Goal: Information Seeking & Learning: Learn about a topic

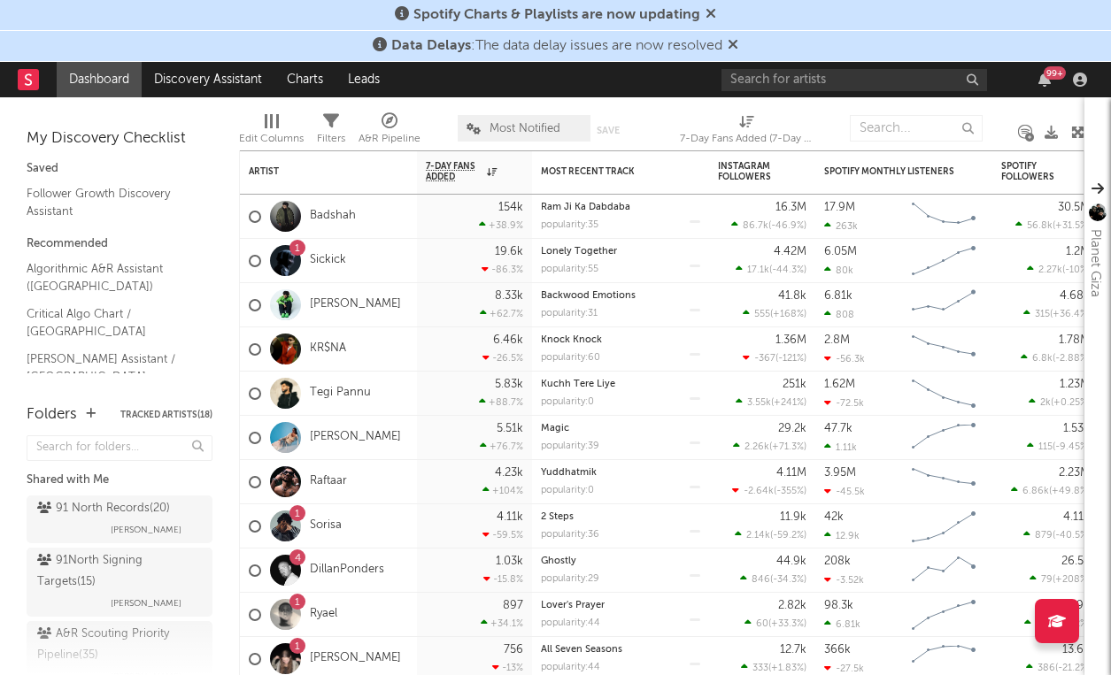
click at [735, 38] on icon at bounding box center [732, 44] width 11 height 14
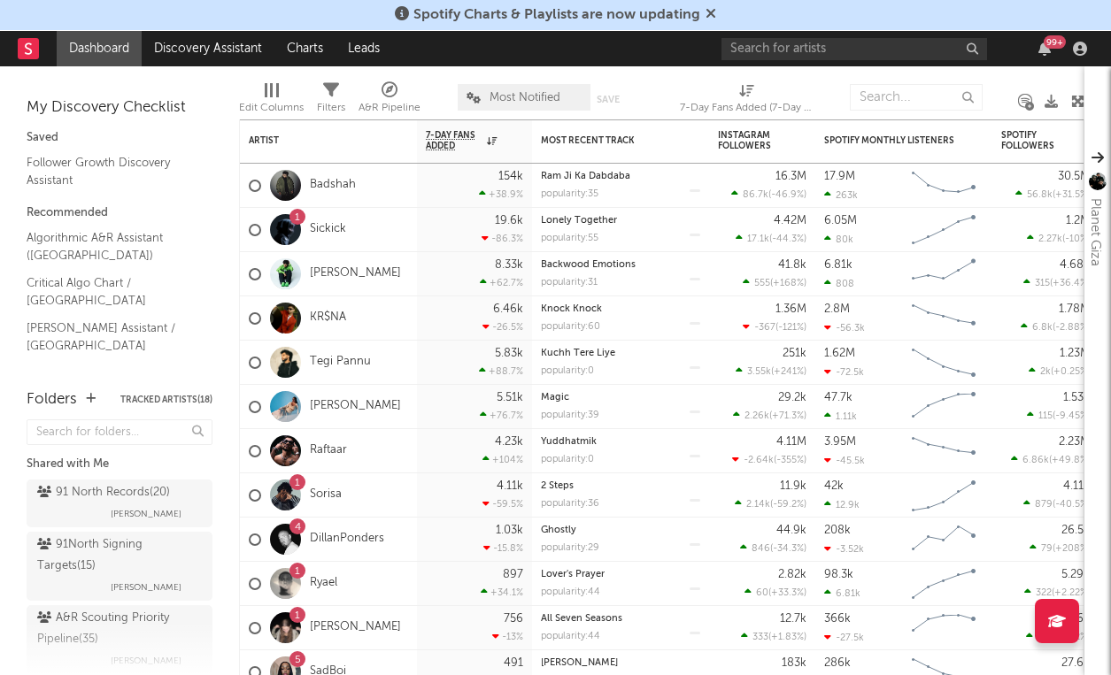
click at [709, 15] on icon at bounding box center [710, 13] width 11 height 14
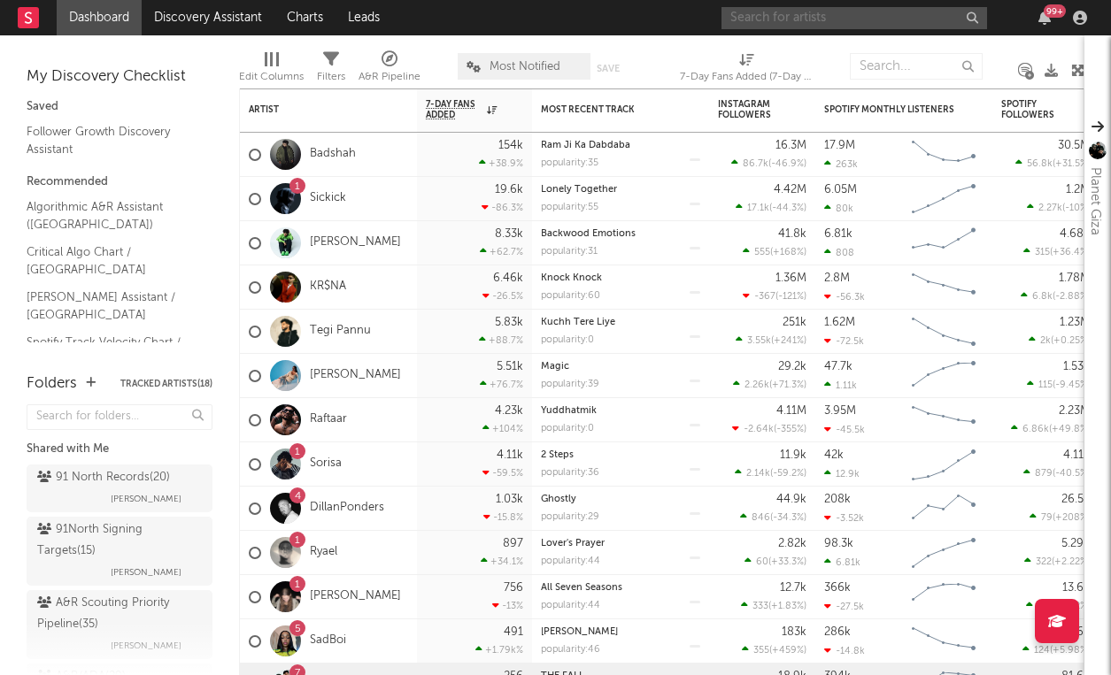
click at [845, 14] on input "text" at bounding box center [853, 18] width 265 height 22
type input "lov"
click at [227, 12] on link "Discovery Assistant" at bounding box center [208, 17] width 133 height 35
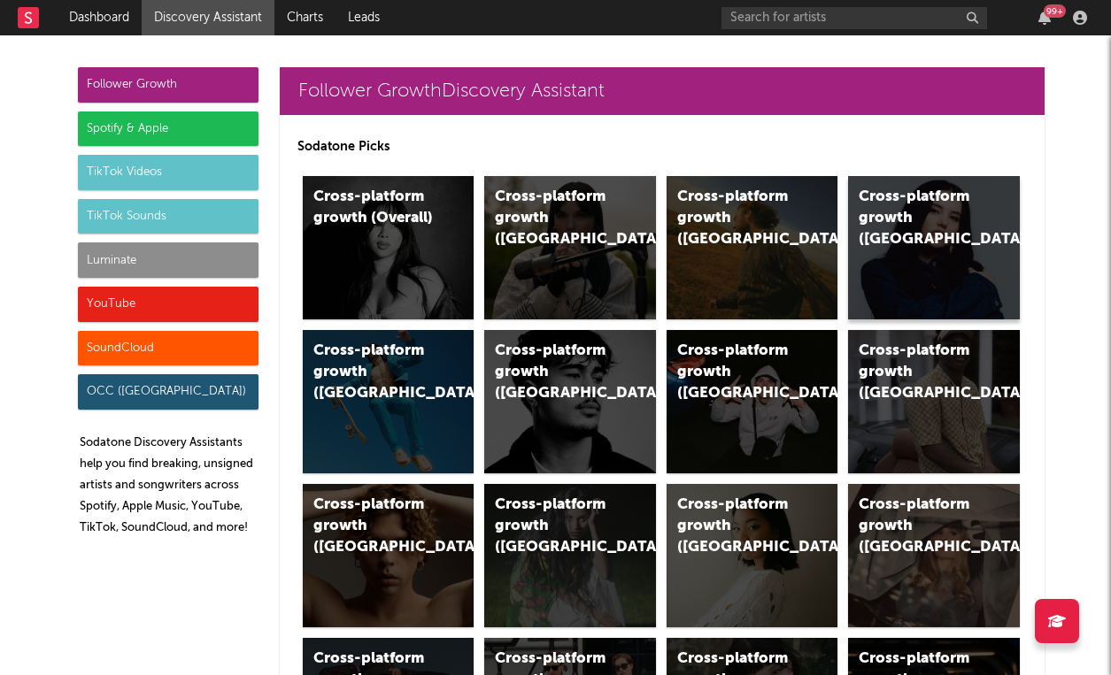
click at [926, 192] on div "Cross-platform growth ([GEOGRAPHIC_DATA])" at bounding box center [918, 219] width 120 height 64
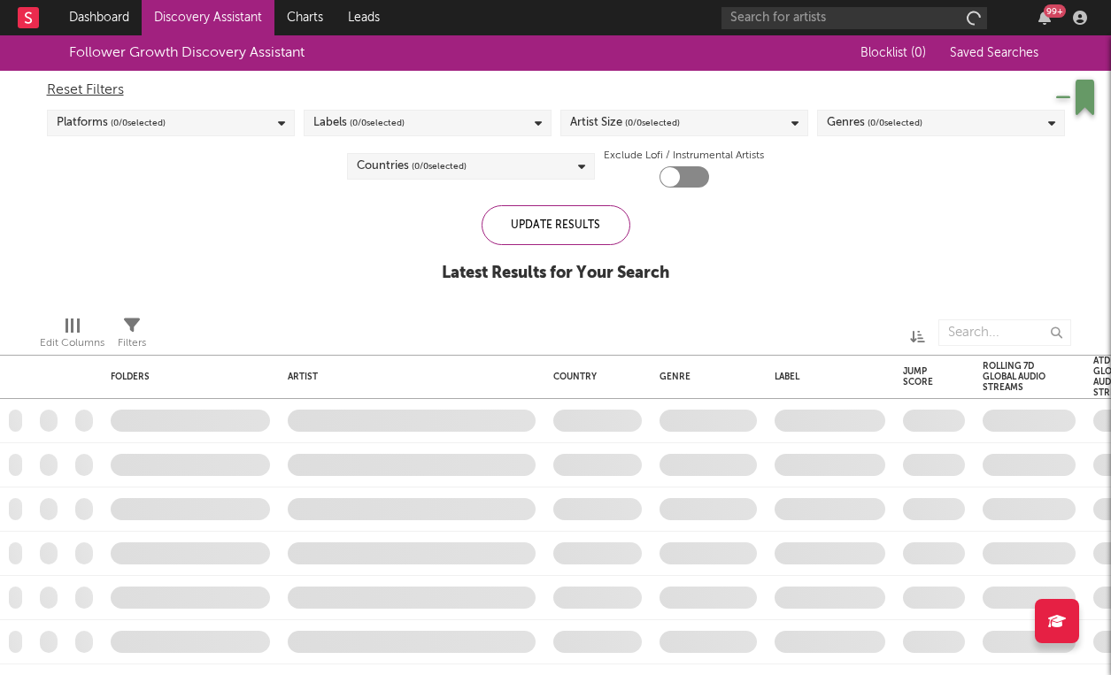
checkbox input "true"
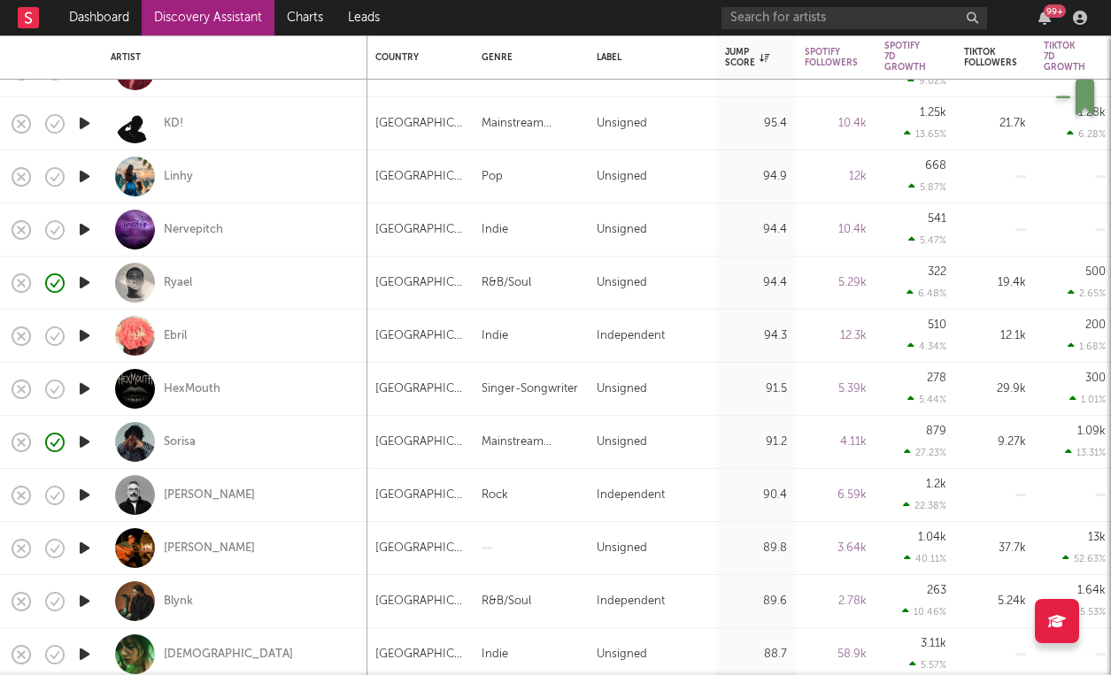
click at [83, 439] on icon "button" at bounding box center [84, 442] width 19 height 22
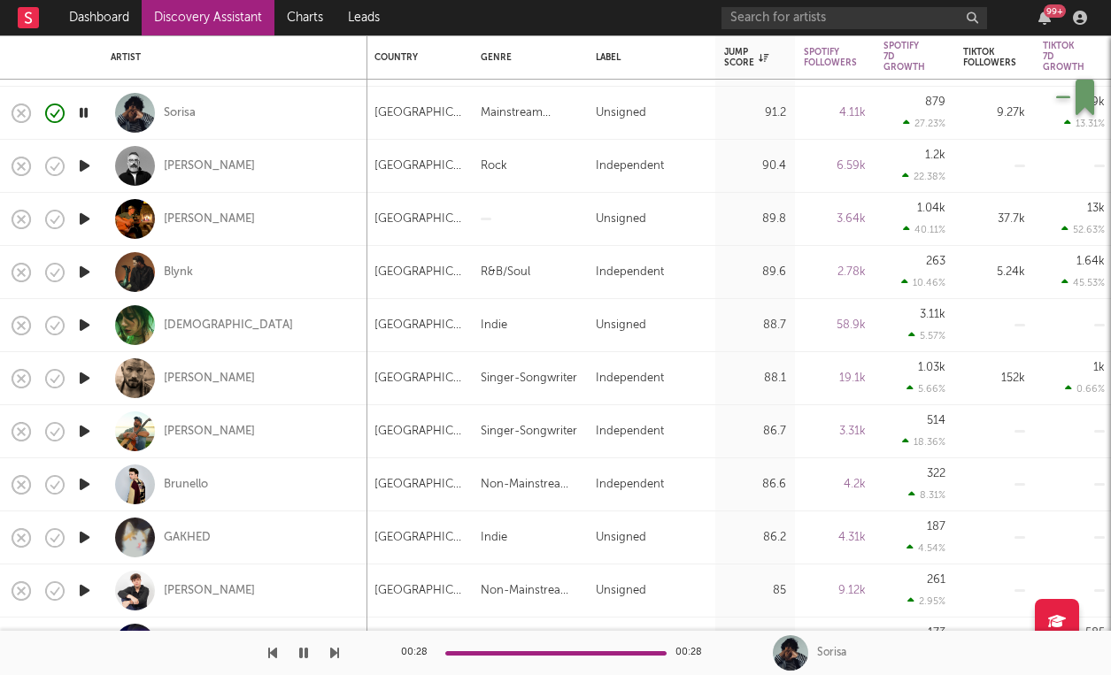
click at [87, 265] on icon "button" at bounding box center [84, 272] width 19 height 22
click at [82, 334] on icon "button" at bounding box center [84, 325] width 19 height 22
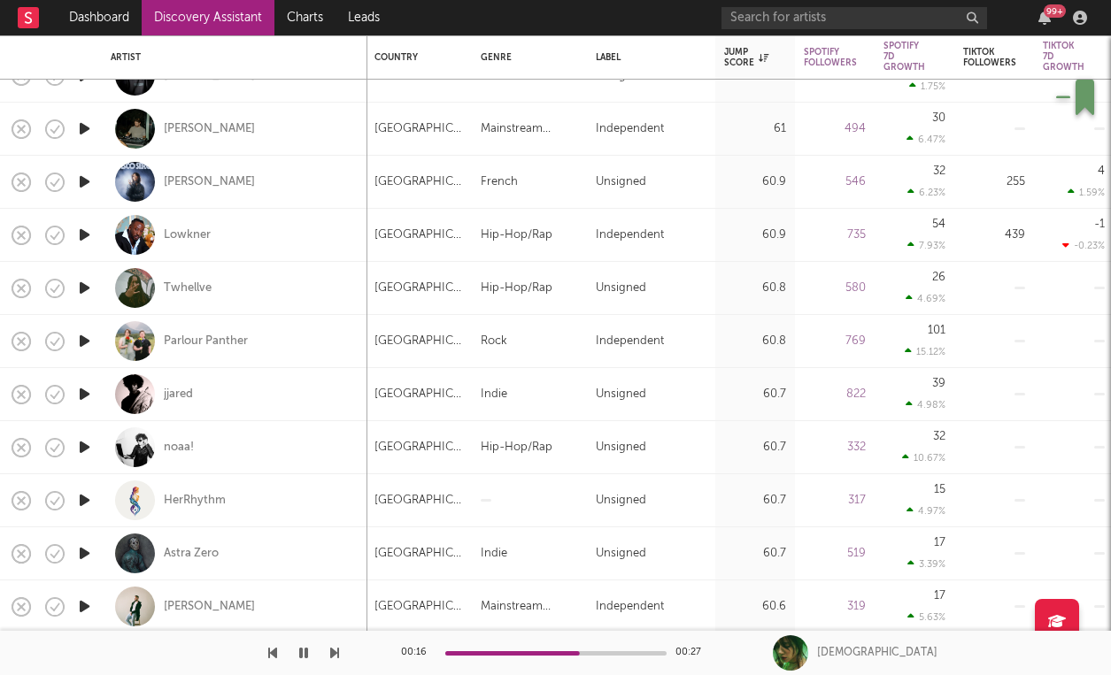
click at [84, 296] on icon "button" at bounding box center [84, 288] width 19 height 22
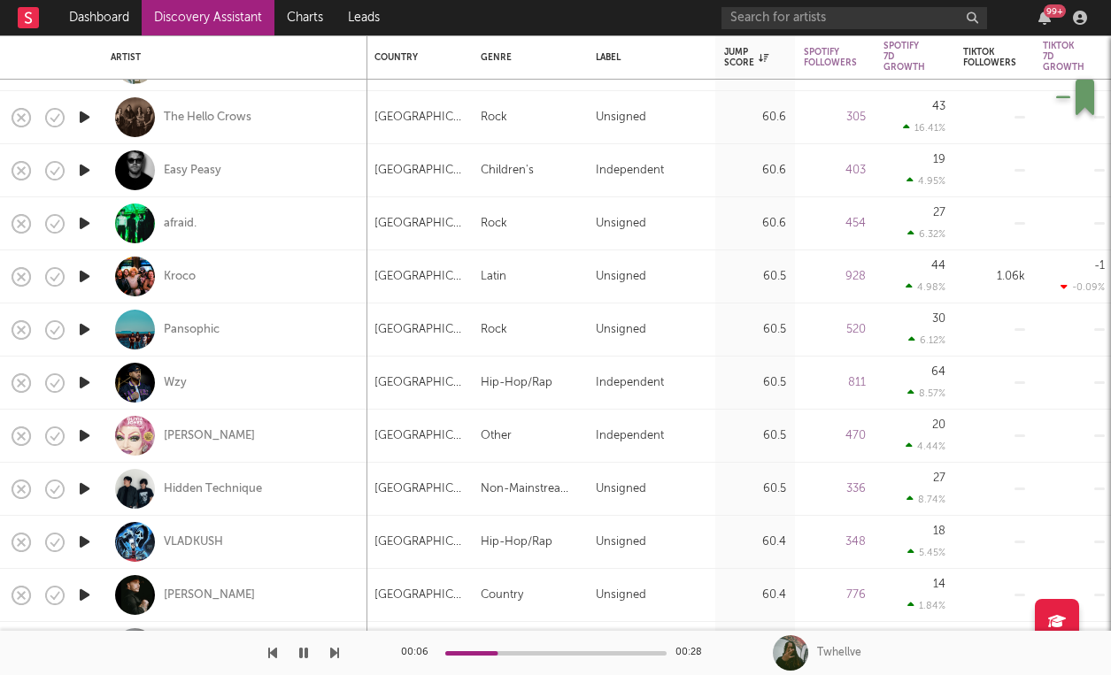
click at [84, 381] on icon "button" at bounding box center [84, 383] width 19 height 22
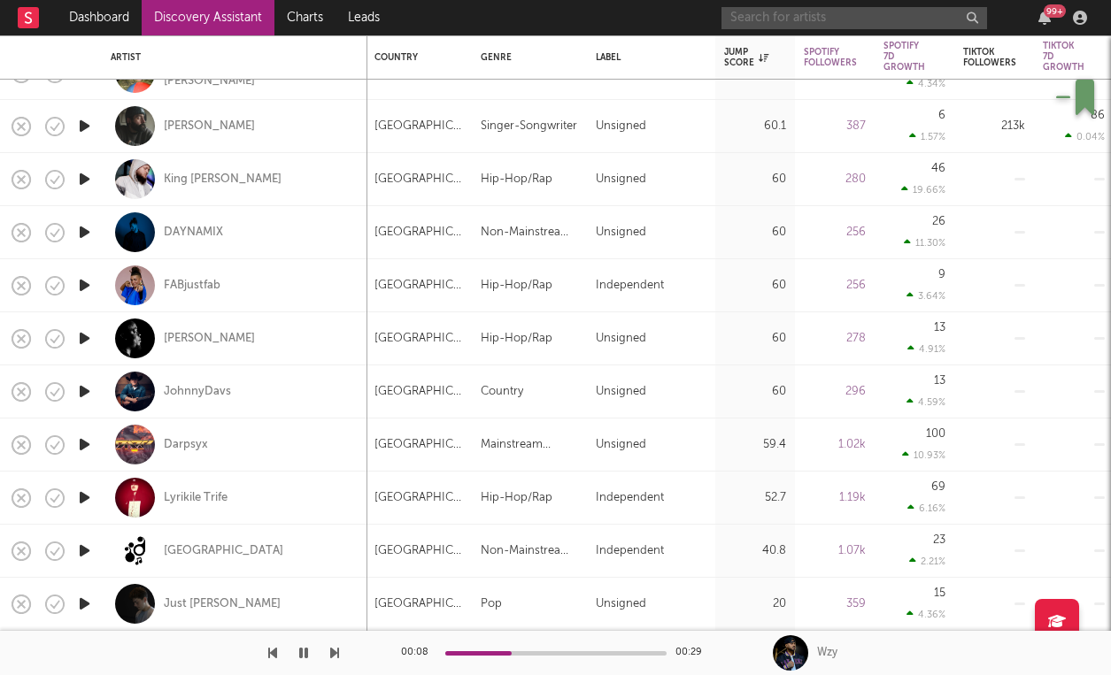
click at [802, 17] on input "text" at bounding box center [853, 18] width 265 height 22
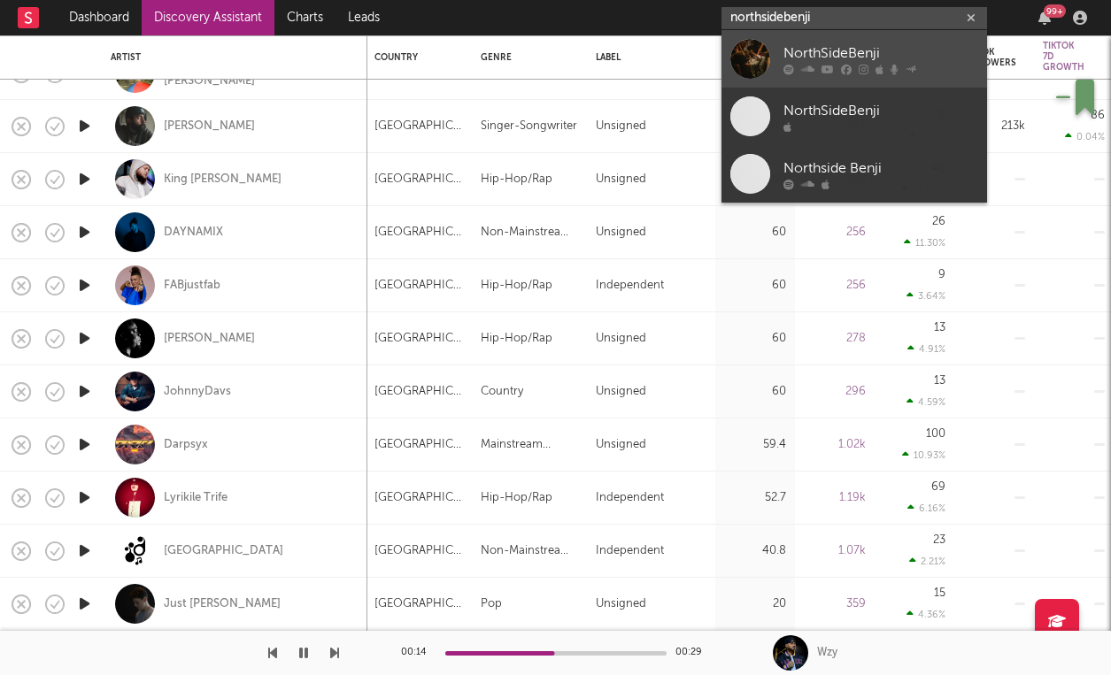
type input "northsidebenji"
click at [787, 44] on div "NorthSideBenji" at bounding box center [880, 52] width 195 height 21
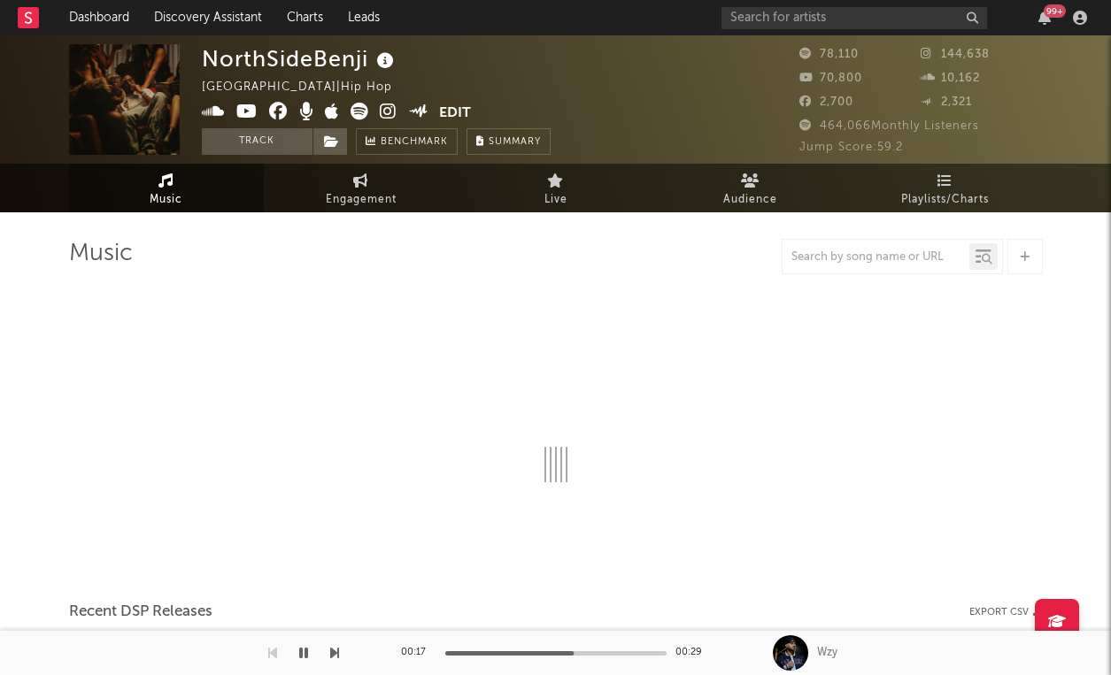
select select "6m"
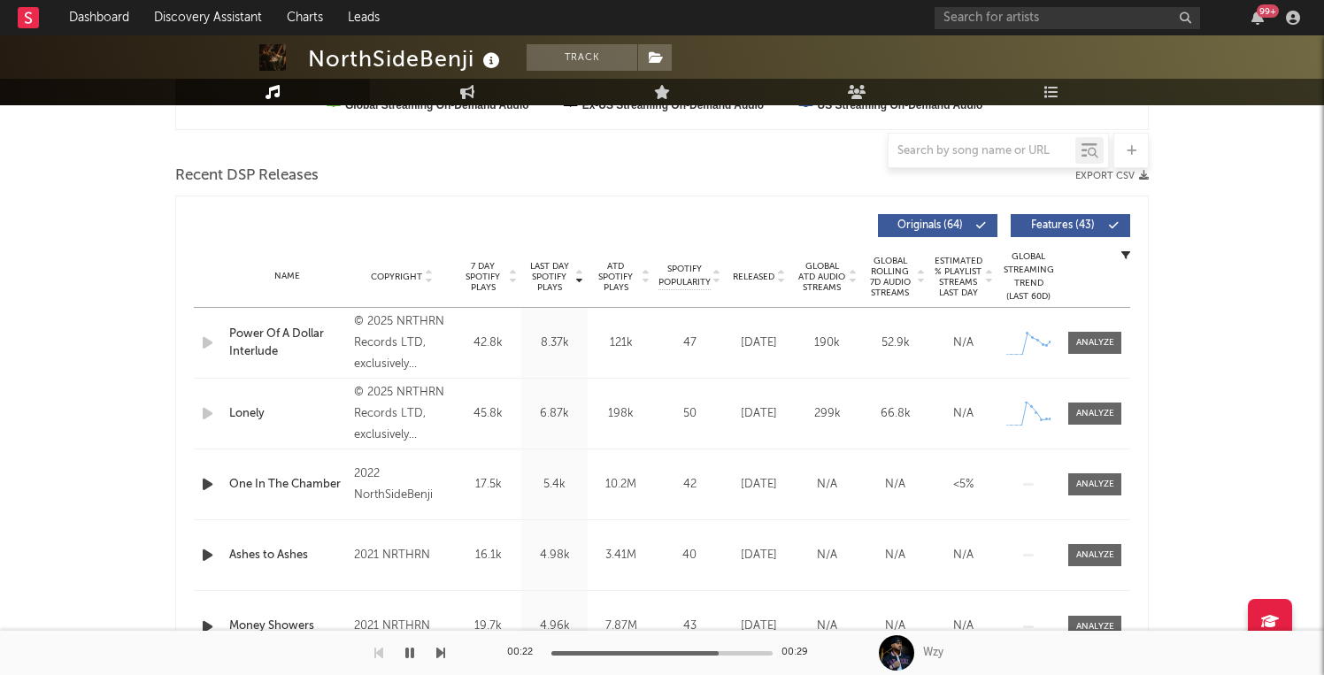
scroll to position [659, 0]
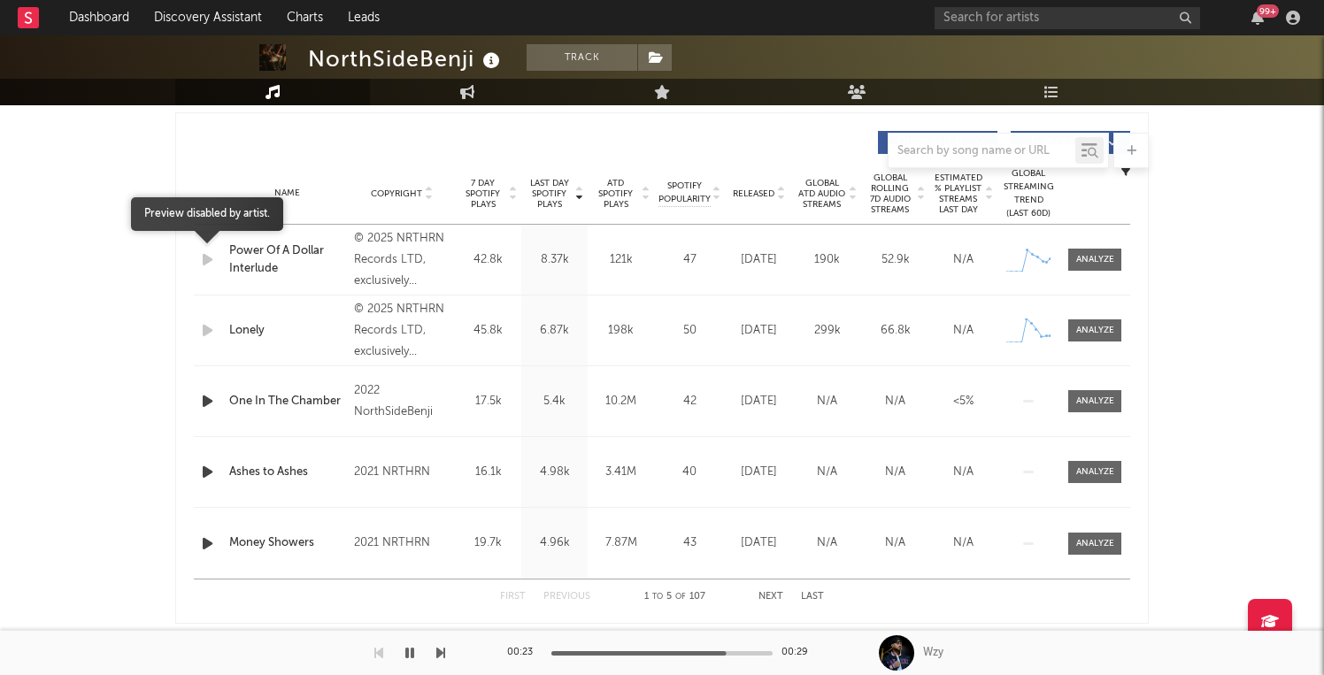
click at [204, 260] on icon "button" at bounding box center [207, 260] width 19 height 22
click at [217, 405] on icon "button" at bounding box center [207, 401] width 19 height 22
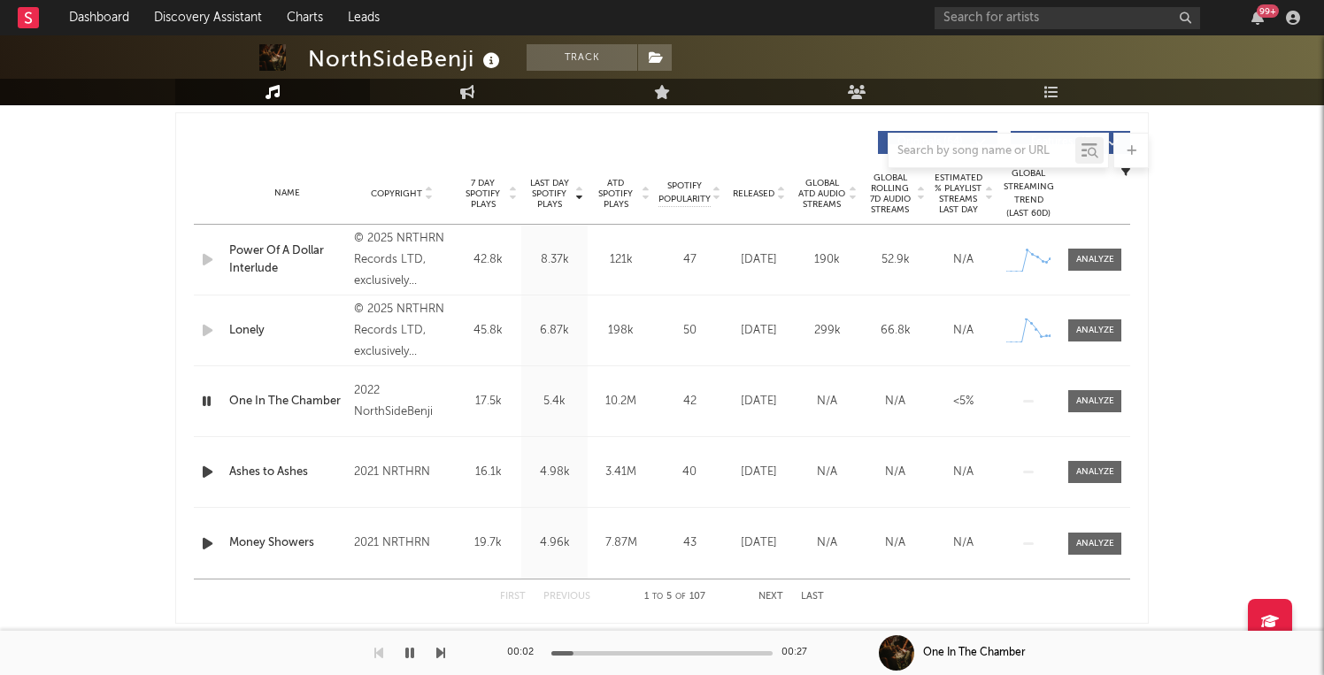
click at [207, 398] on icon "button" at bounding box center [206, 401] width 17 height 22
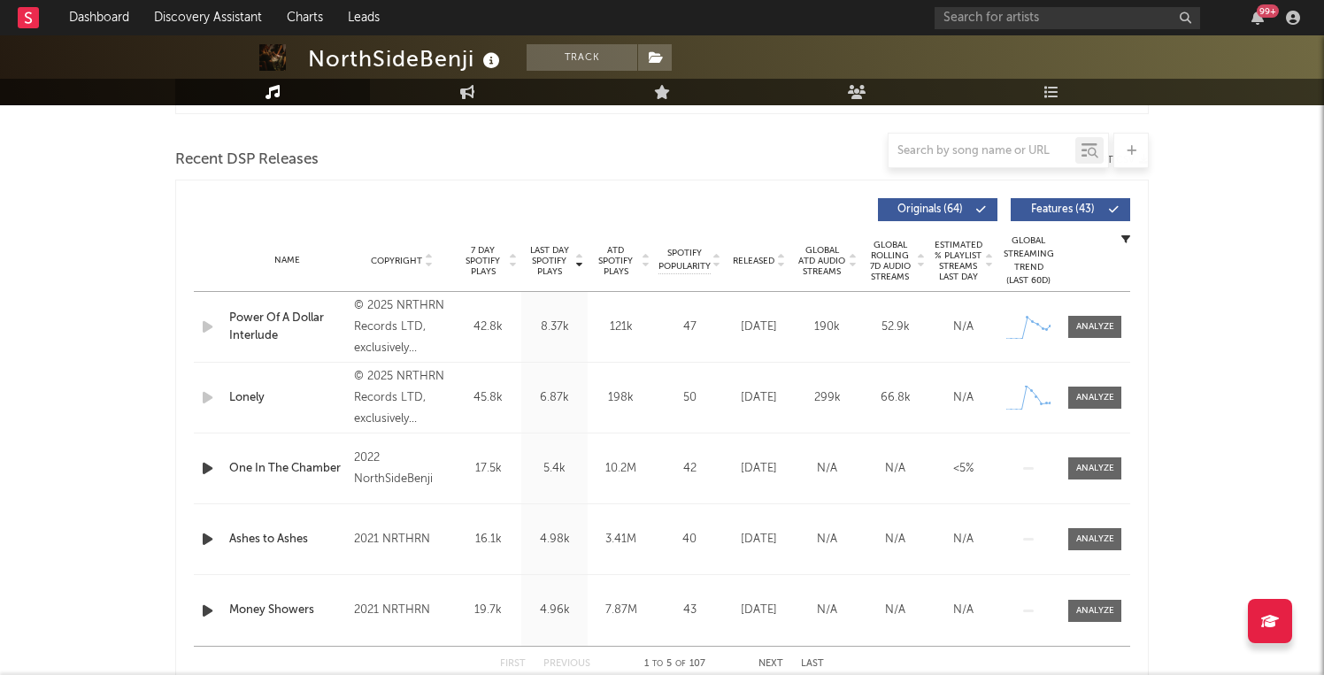
scroll to position [586, 0]
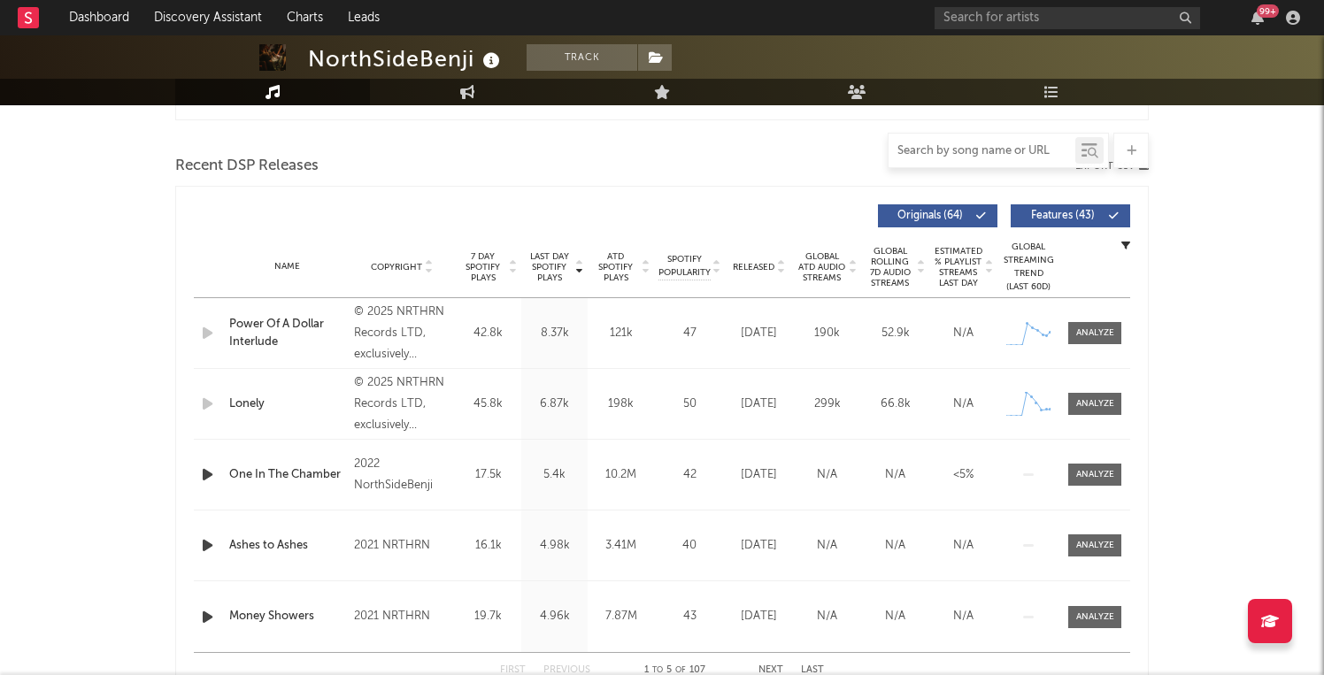
click at [937, 148] on input "text" at bounding box center [981, 151] width 187 height 14
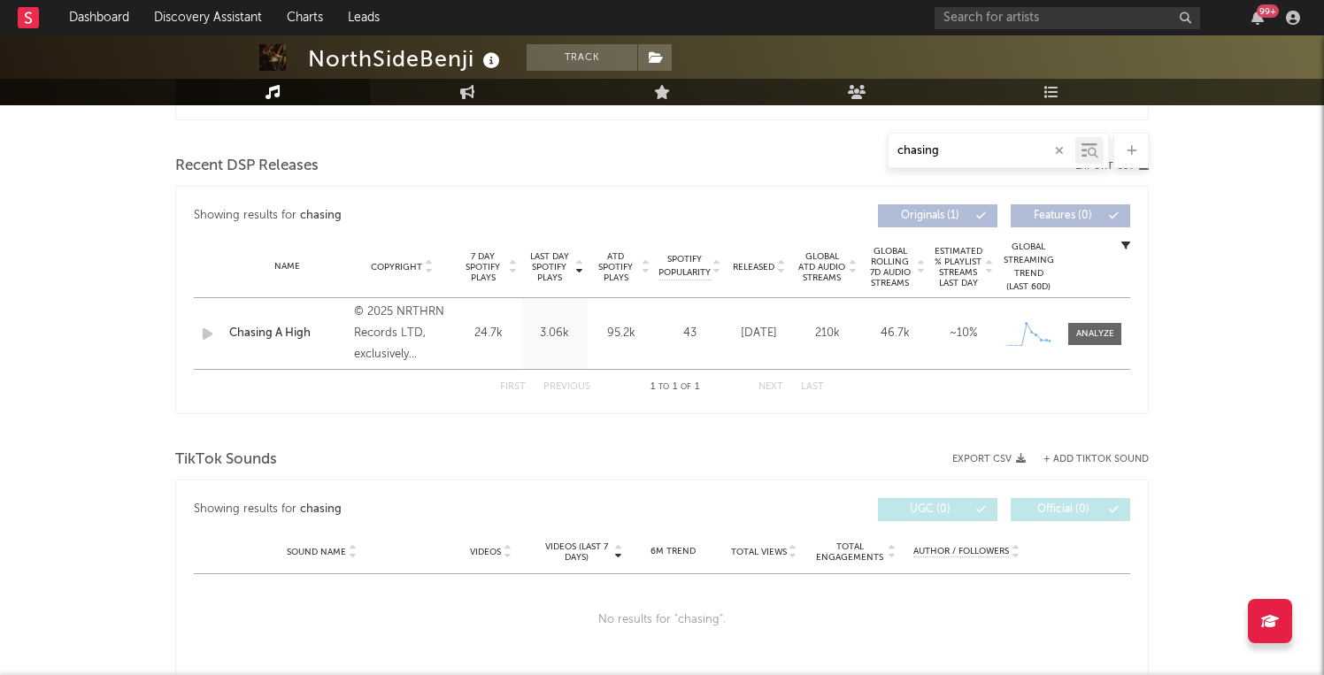
type input "chasing"
click at [1089, 320] on div "Name Chasing A High Copyright © 2025 NRTHRN Records LTD, exclusively distribute…" at bounding box center [662, 333] width 936 height 71
click at [1093, 335] on div at bounding box center [1095, 333] width 38 height 13
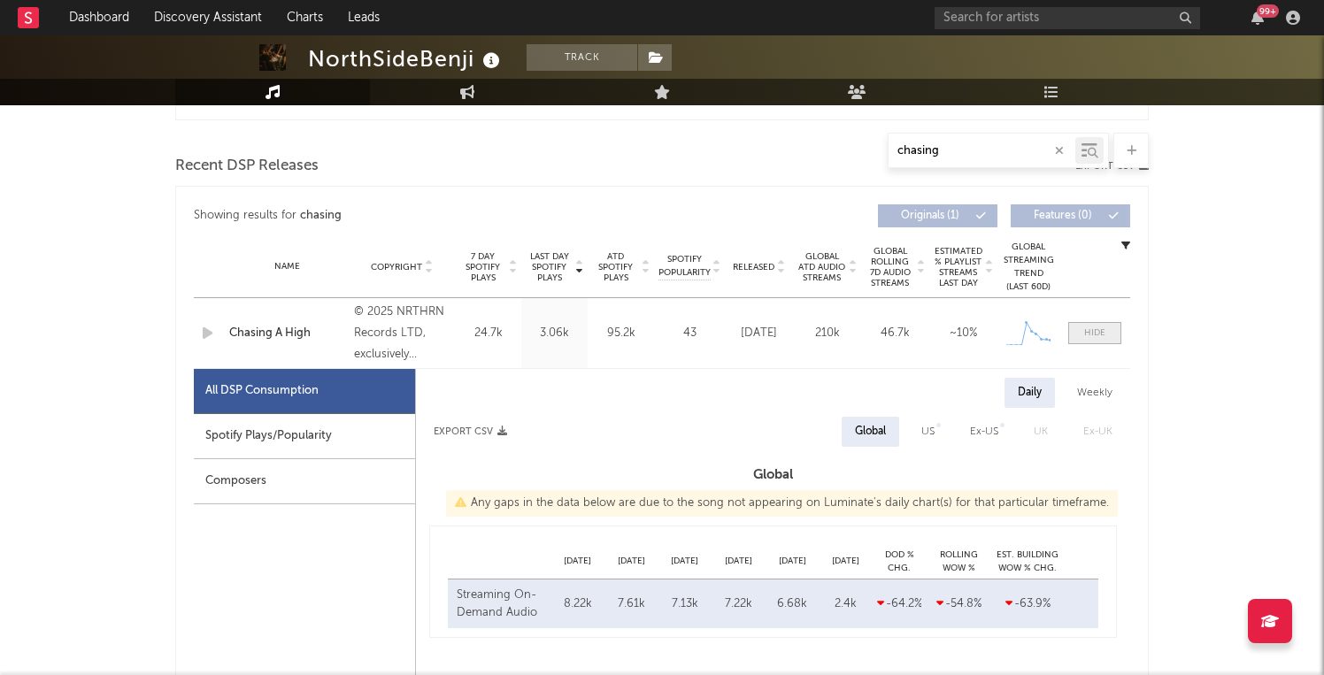
select select "1w"
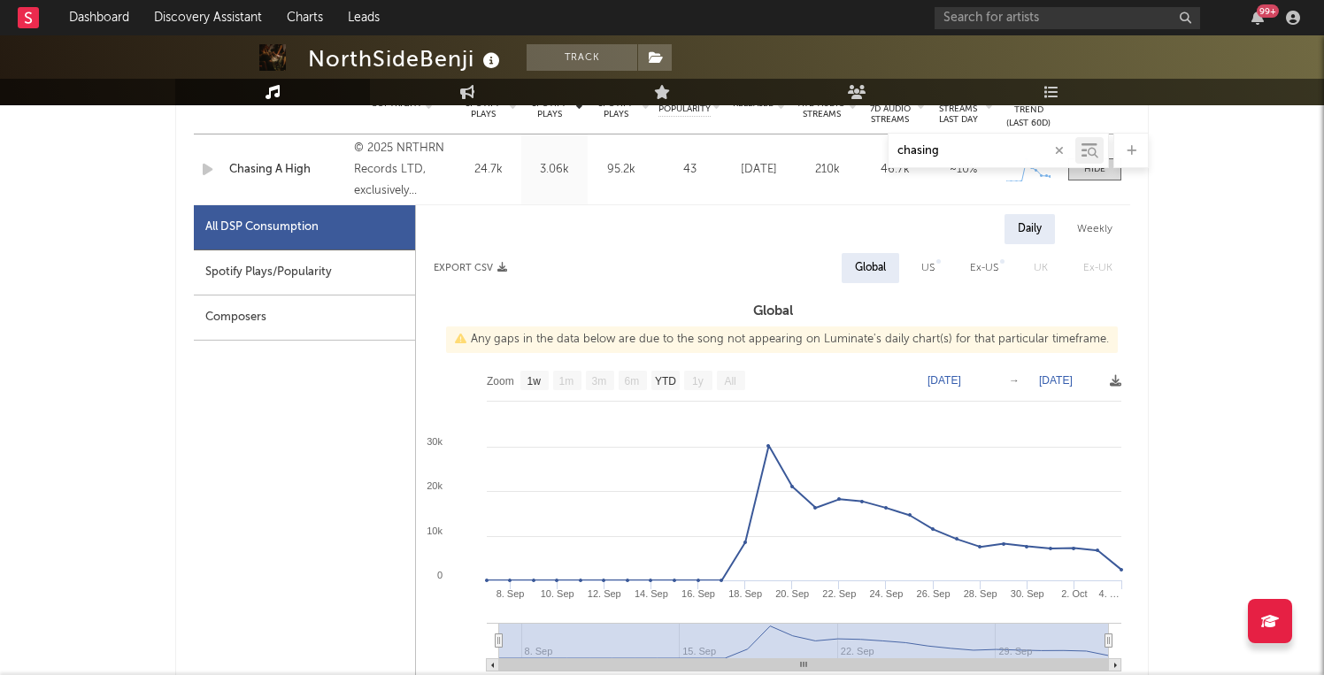
scroll to position [750, 0]
click at [1059, 150] on icon "button" at bounding box center [1059, 151] width 9 height 12
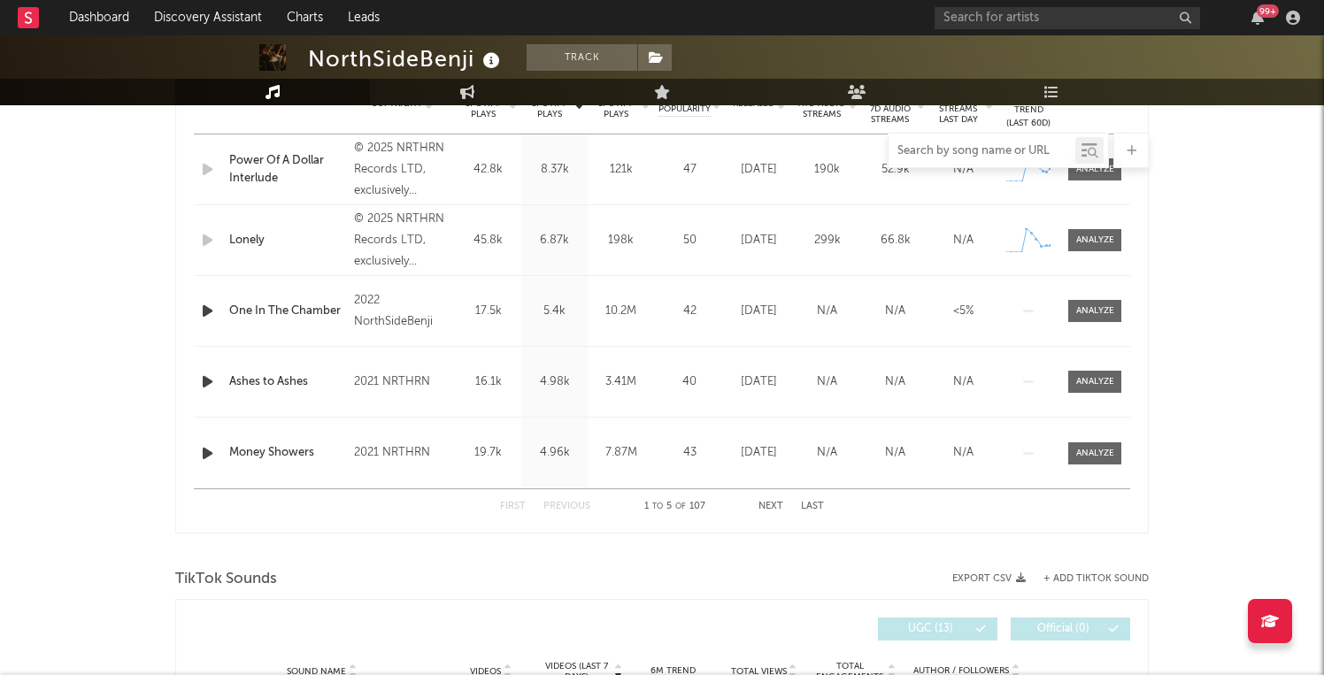
click at [1000, 145] on input "text" at bounding box center [981, 151] width 187 height 14
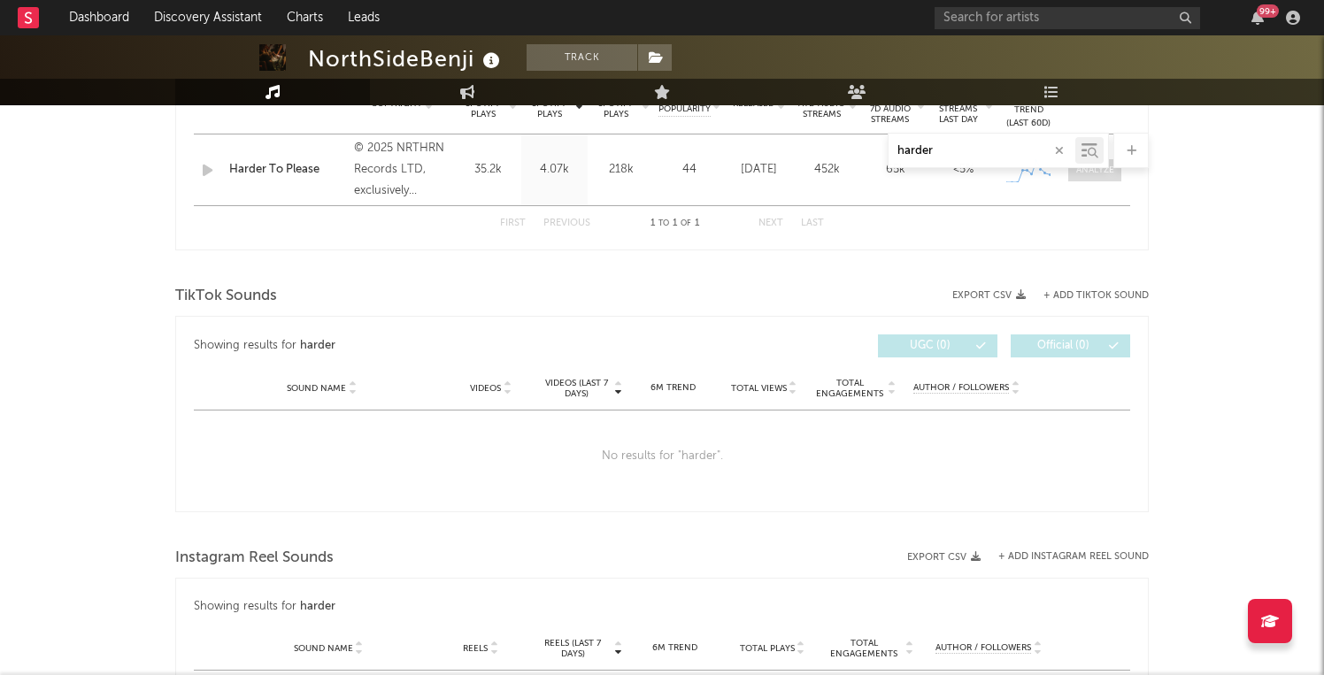
type input "harder"
click at [1098, 176] on div at bounding box center [1095, 170] width 38 height 13
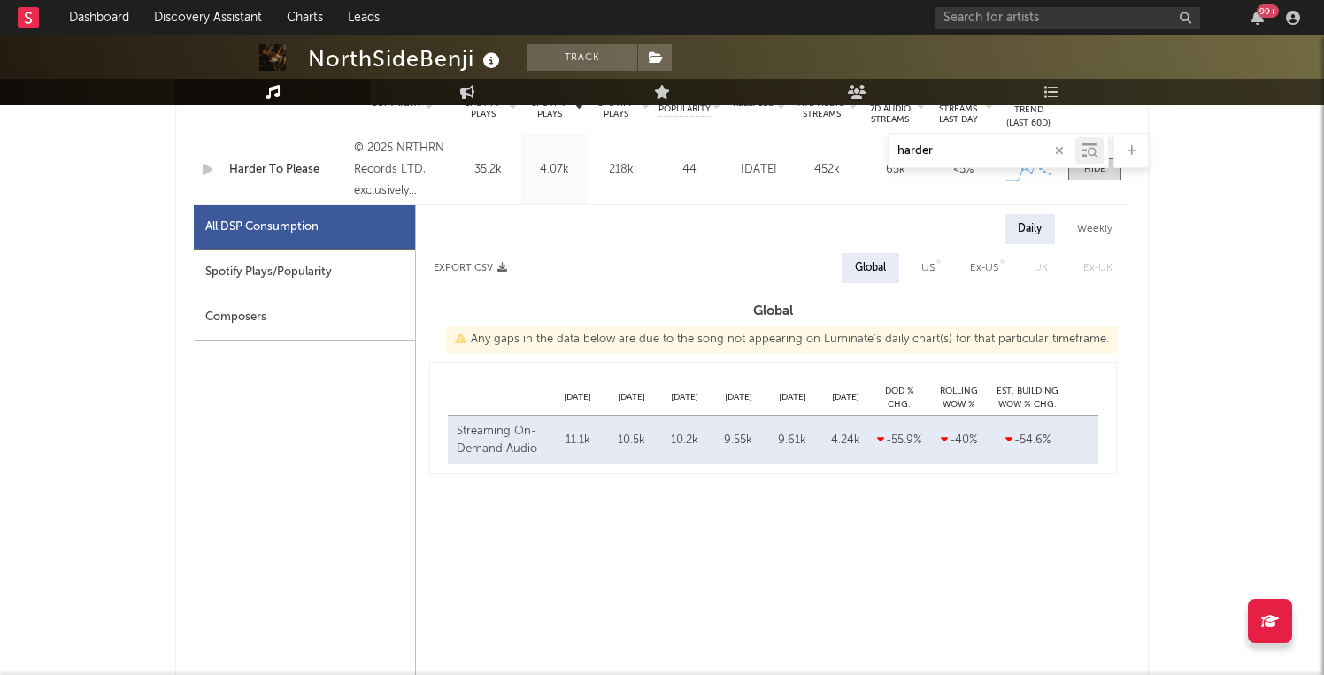
select select "1w"
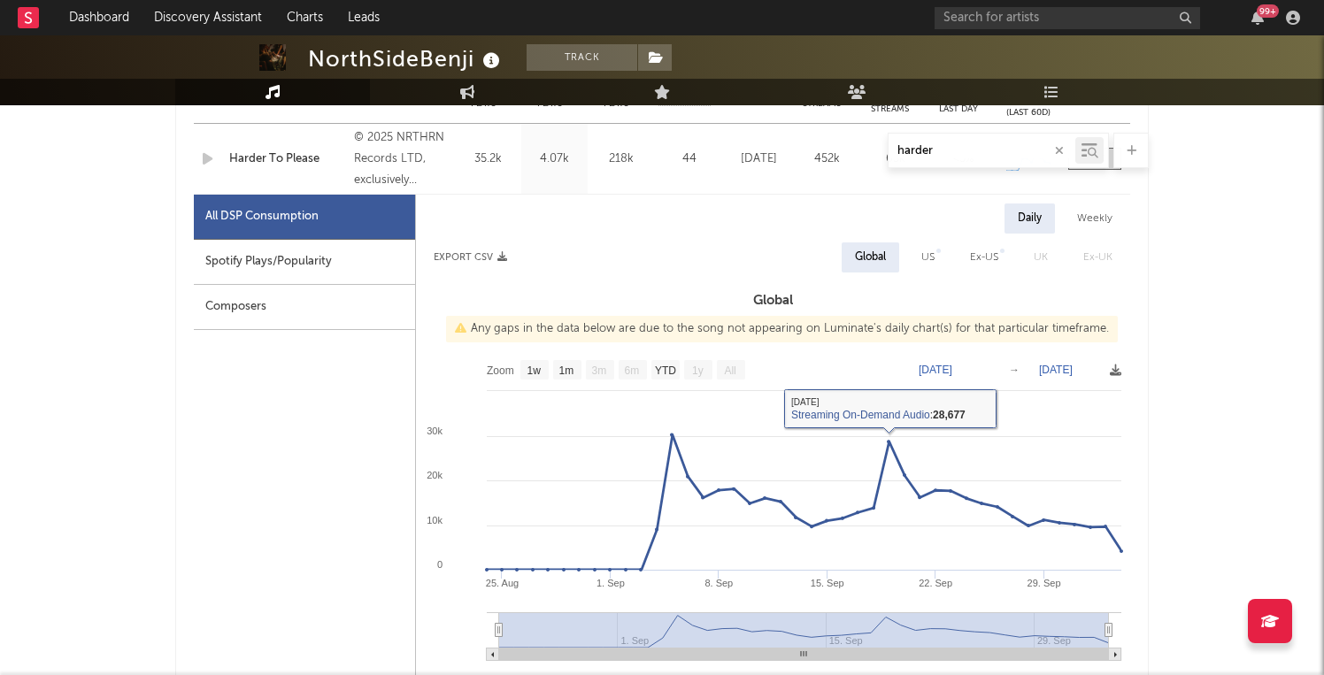
scroll to position [760, 0]
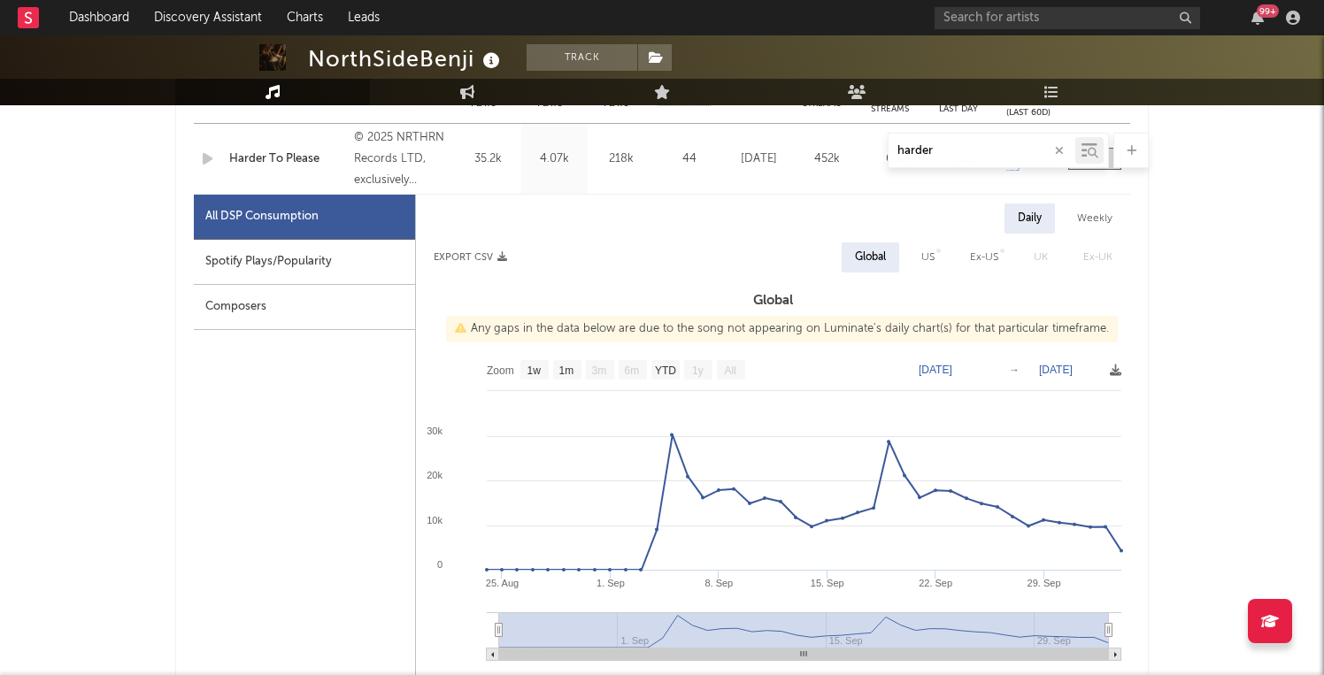
click at [1058, 150] on icon "button" at bounding box center [1059, 151] width 9 height 12
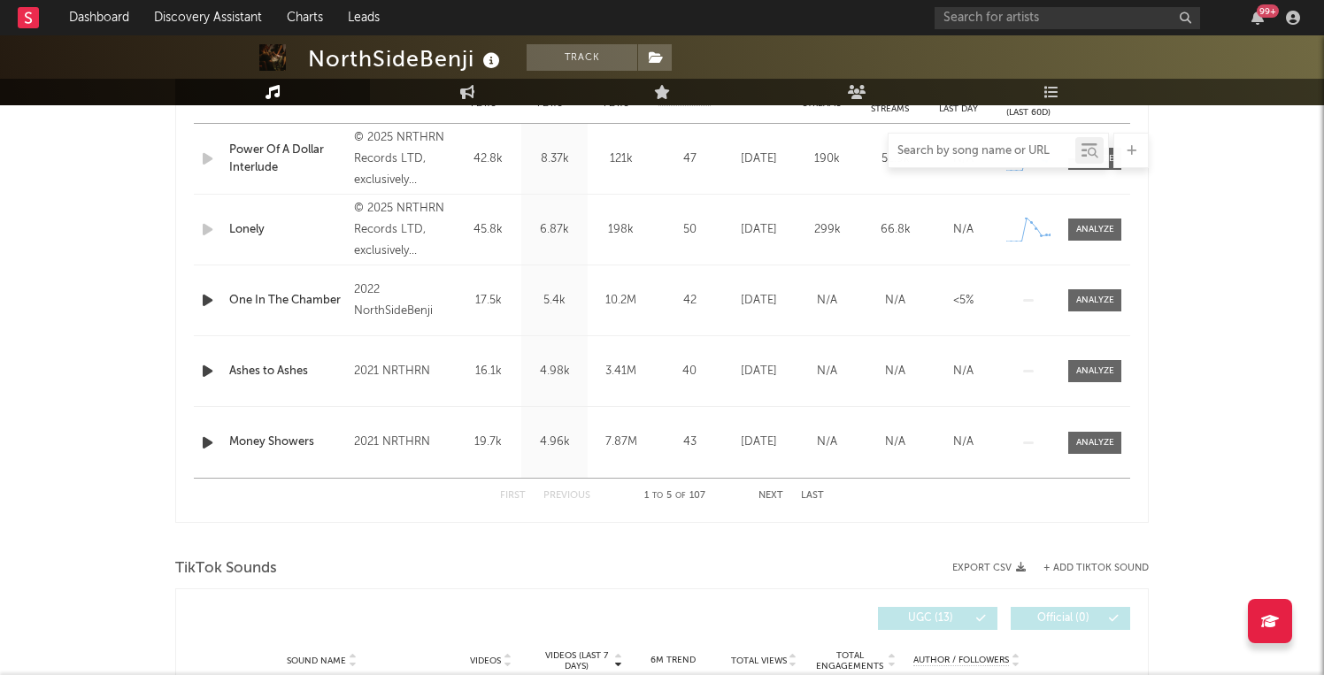
click at [1023, 149] on input "text" at bounding box center [981, 151] width 187 height 14
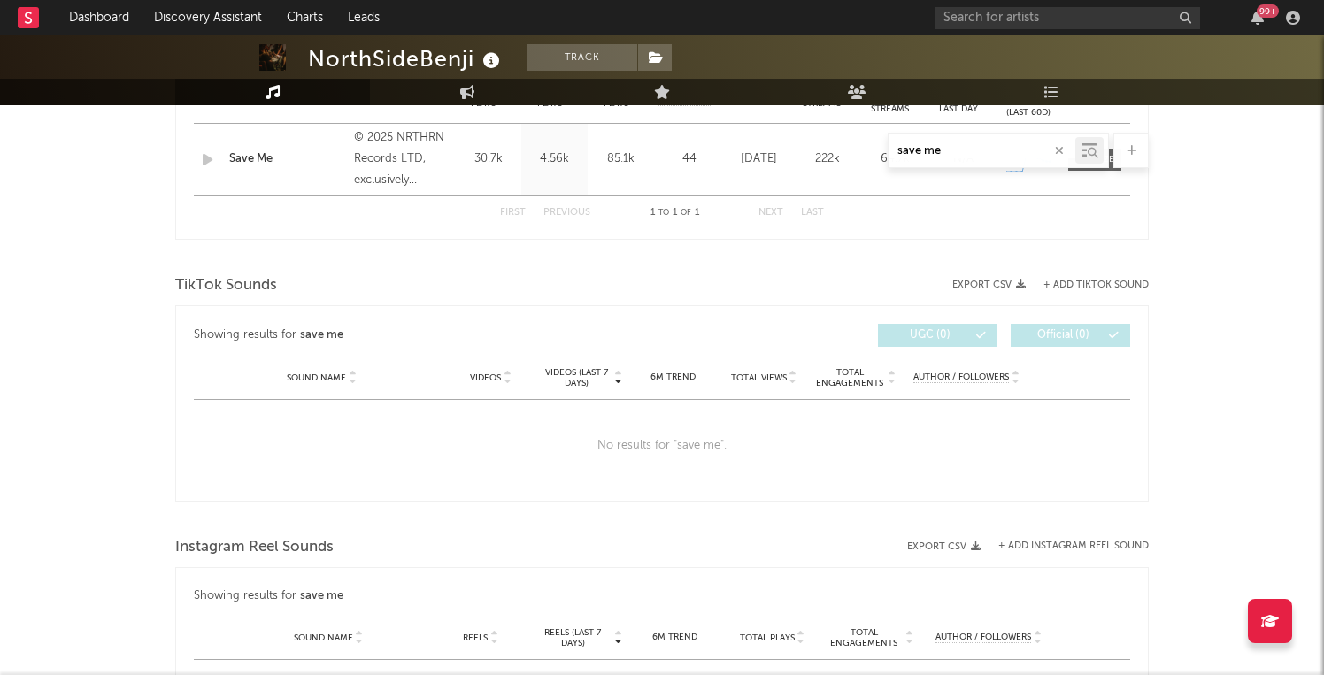
type input "save me"
click at [1075, 173] on div "Name Save Me Copyright © 2025 NRTHRN Records LTD, exclusively distributed by EG…" at bounding box center [662, 159] width 936 height 71
click at [1110, 168] on span at bounding box center [1094, 160] width 53 height 22
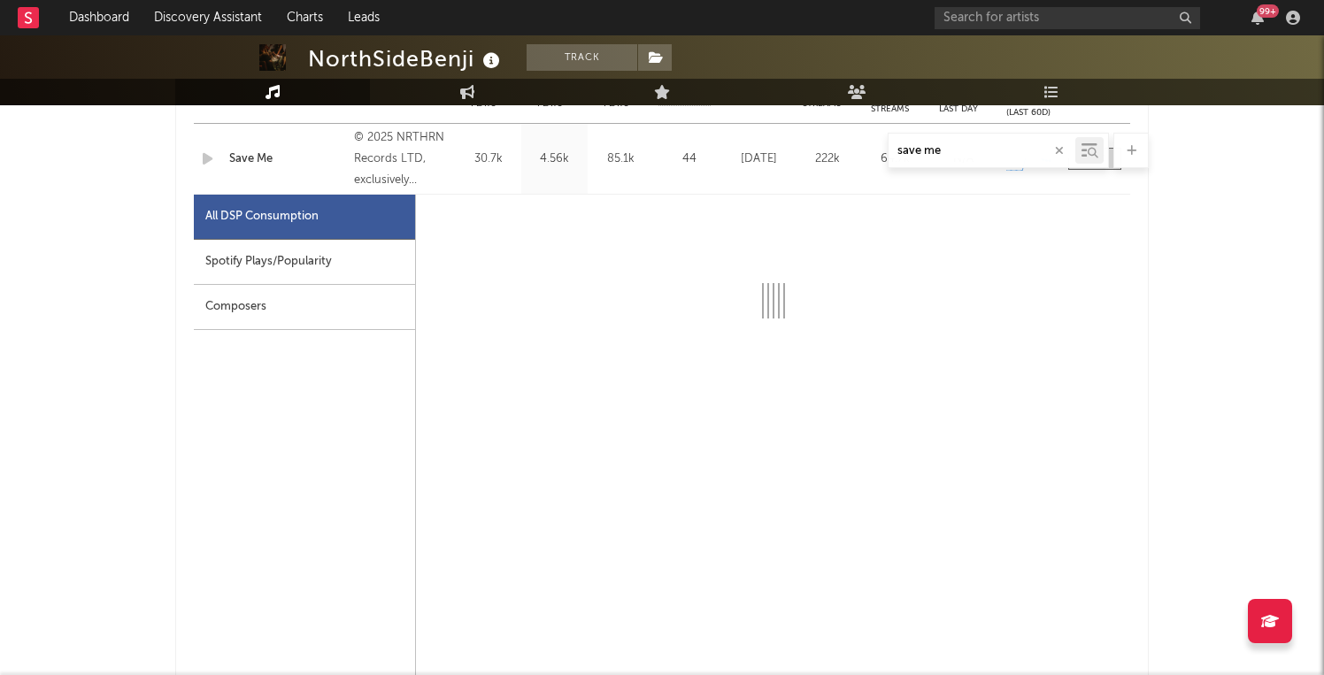
select select "1w"
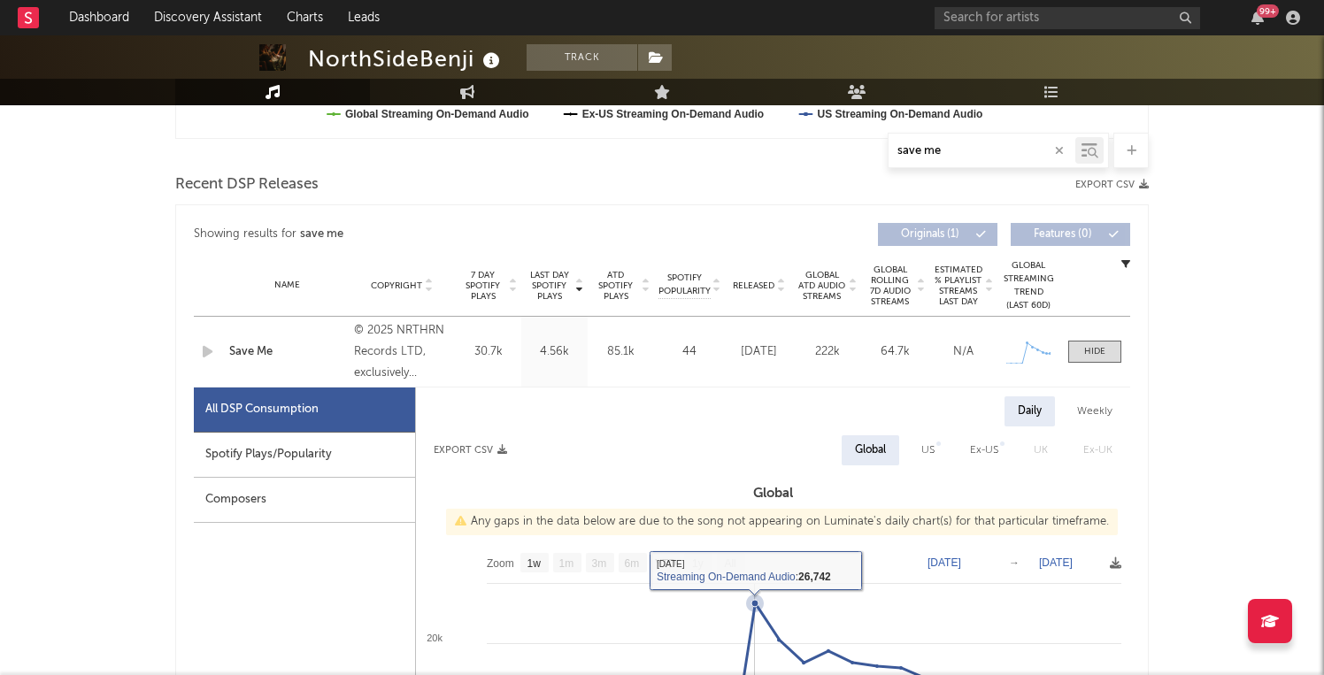
scroll to position [562, 0]
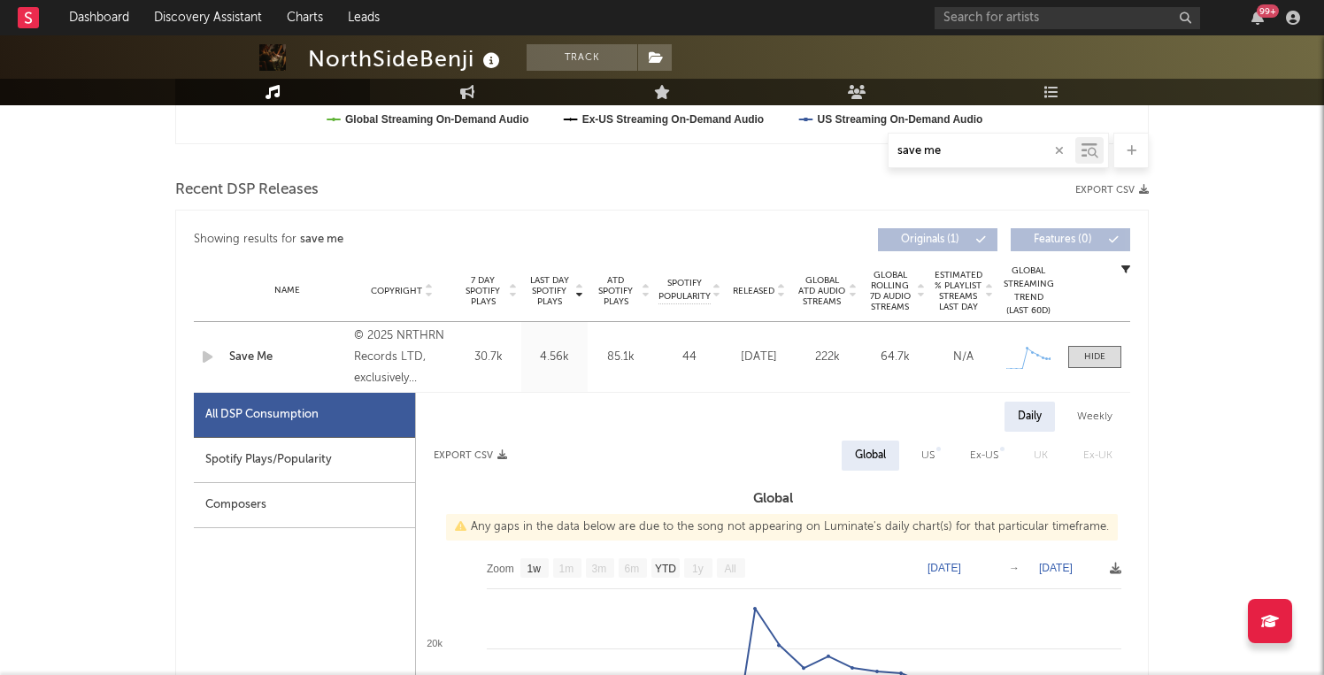
click at [1061, 155] on icon "button" at bounding box center [1059, 151] width 9 height 12
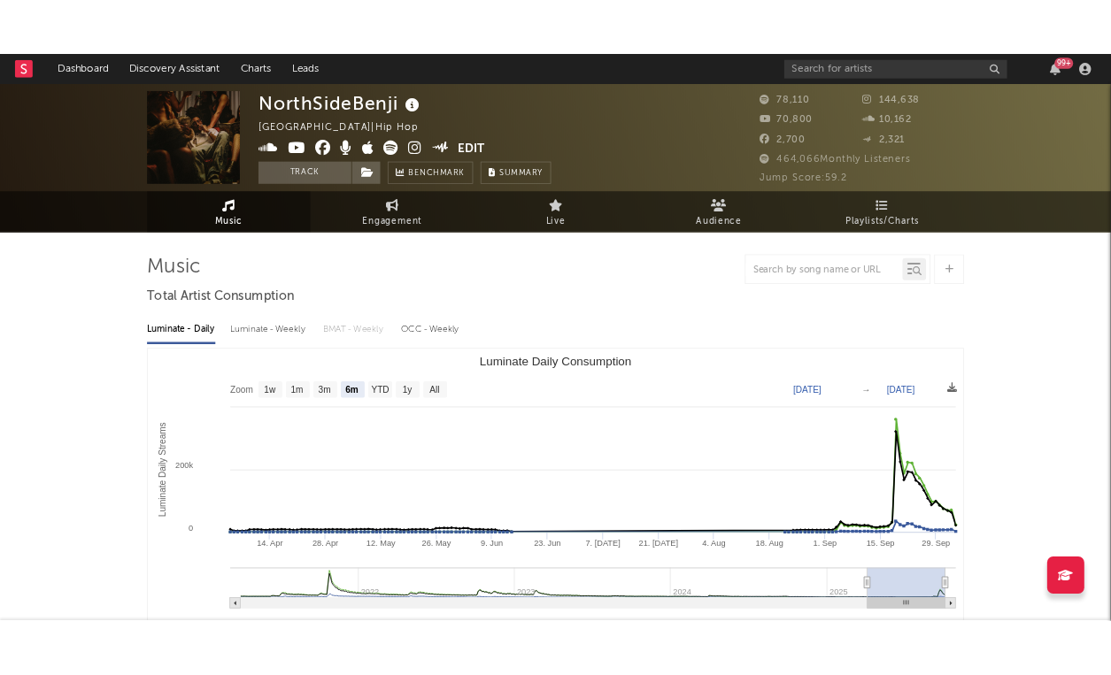
scroll to position [0, 0]
